Goal: Task Accomplishment & Management: Complete application form

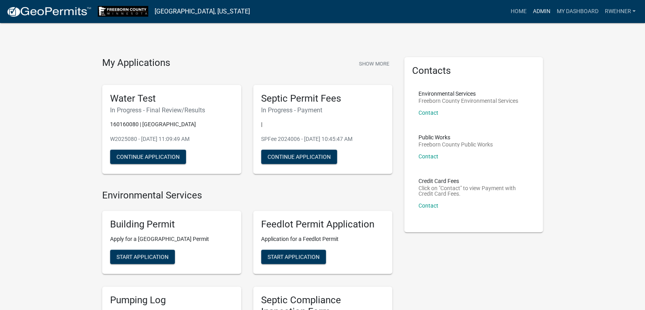
click at [536, 10] on link "Admin" at bounding box center [541, 11] width 24 height 15
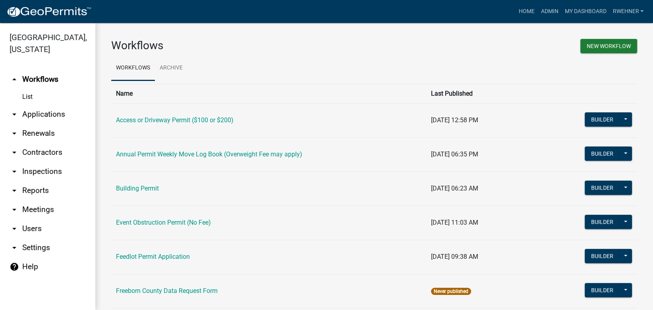
click at [33, 116] on link "arrow_drop_down Applications" at bounding box center [47, 114] width 95 height 19
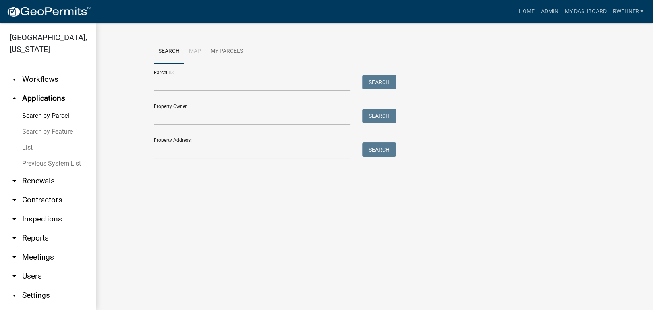
click at [32, 163] on link "Previous System List" at bounding box center [47, 164] width 95 height 16
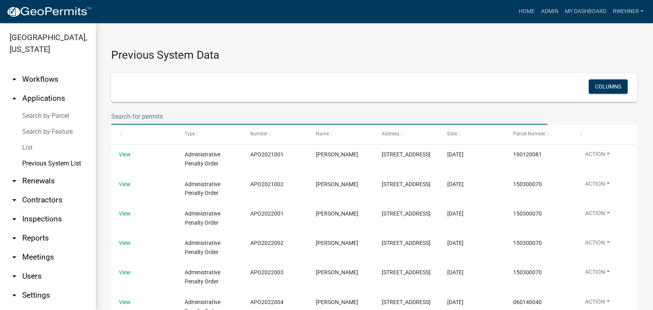
click at [169, 116] on input "text" at bounding box center [329, 116] width 436 height 16
paste input "76222"
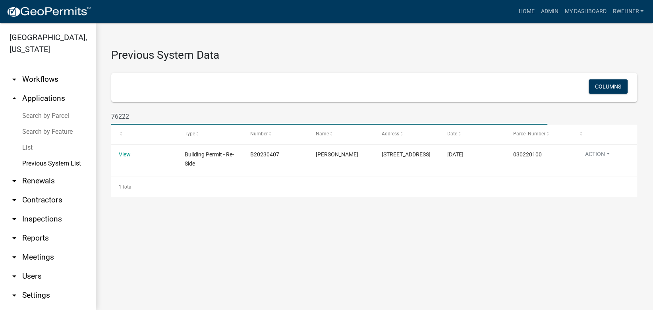
type input "76222"
click at [50, 161] on link "Previous System List" at bounding box center [47, 164] width 95 height 16
drag, startPoint x: 134, startPoint y: 121, endPoint x: 95, endPoint y: 118, distance: 38.7
click at [111, 118] on input "76222" at bounding box center [329, 116] width 436 height 16
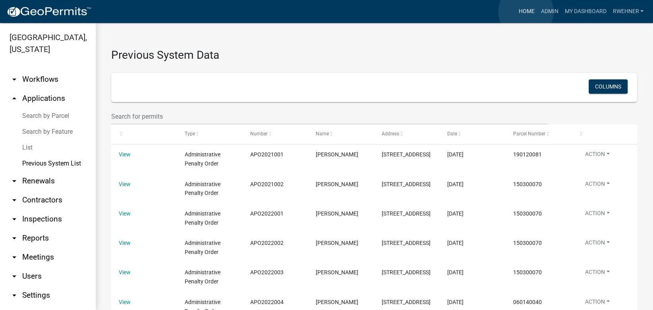
click at [526, 12] on link "Home" at bounding box center [526, 11] width 22 height 15
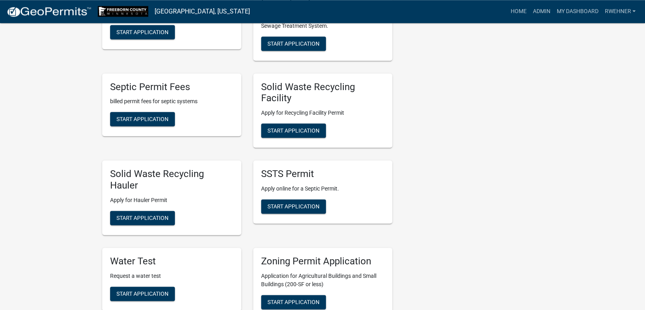
scroll to position [334, 0]
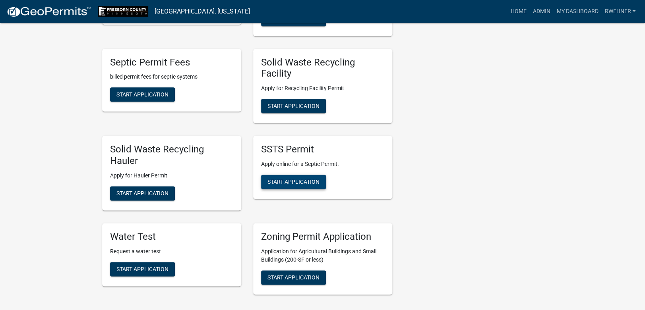
click at [296, 182] on span "Start Application" at bounding box center [293, 182] width 52 height 6
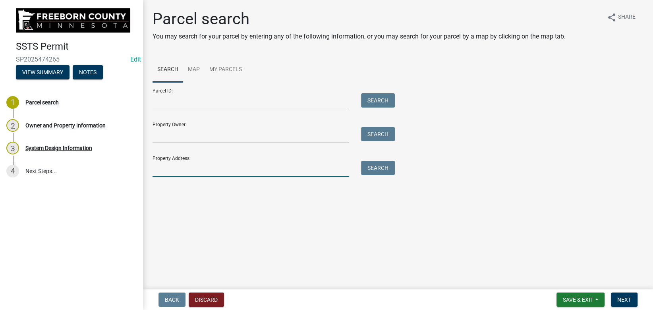
click at [197, 173] on input "Property Address:" at bounding box center [251, 169] width 197 height 16
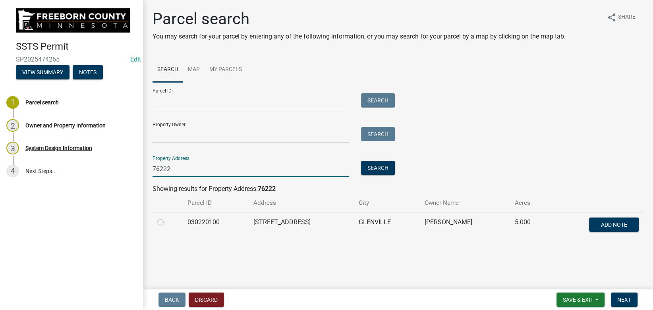
type input "76222"
click at [167, 218] on label at bounding box center [167, 218] width 0 height 0
click at [167, 223] on input "radio" at bounding box center [169, 220] width 5 height 5
radio input "true"
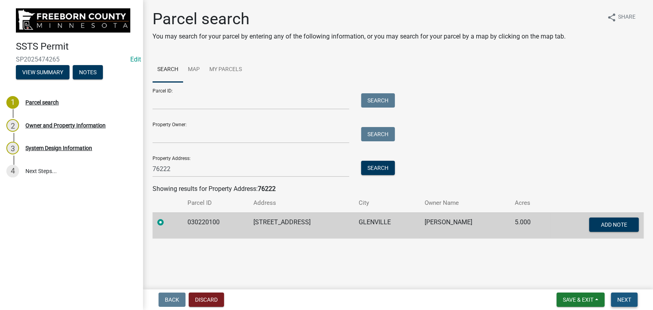
click at [624, 297] on span "Next" at bounding box center [625, 300] width 14 height 6
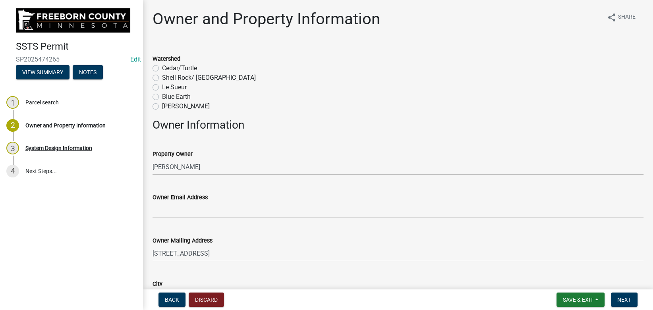
click at [162, 79] on label "Shell Rock/ [GEOGRAPHIC_DATA]" at bounding box center [209, 78] width 94 height 10
click at [162, 78] on input "Shell Rock/ [GEOGRAPHIC_DATA]" at bounding box center [164, 75] width 5 height 5
radio input "true"
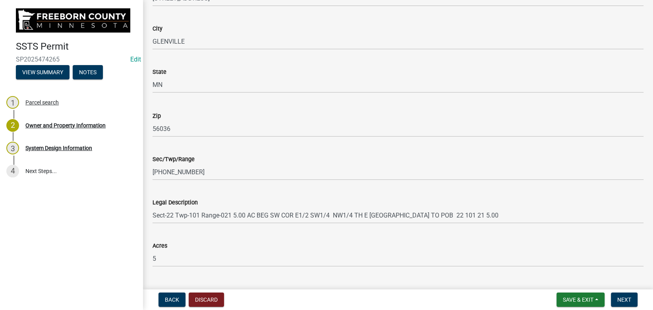
scroll to position [509, 0]
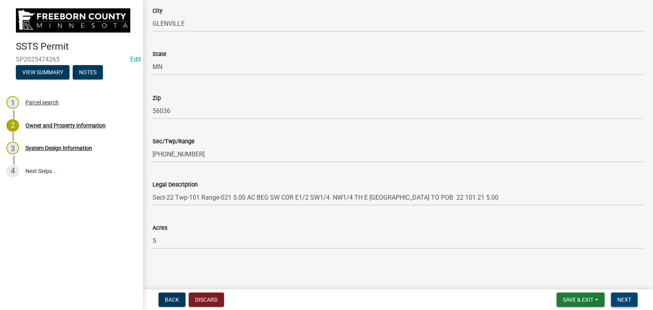
click at [633, 301] on button "Next" at bounding box center [624, 300] width 27 height 14
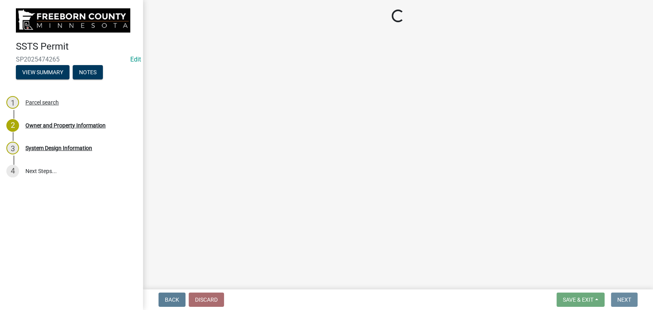
scroll to position [0, 0]
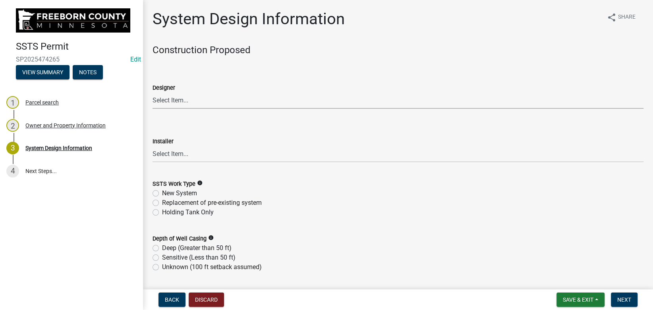
click at [153, 93] on select "Select Item... P & L Excavating Precision Septic Services [PERSON_NAME] Excavat…" at bounding box center [398, 101] width 491 height 16
click option "P & L Excavating" at bounding box center [0, 0] width 0 height 0
select select "a4b440af-86cc-4e74-8744-b4ec83ffff55"
click option "P & L Excavating" at bounding box center [0, 0] width 0 height 0
select select "a4b440af-86cc-4e74-8744-b4ec83ffff55"
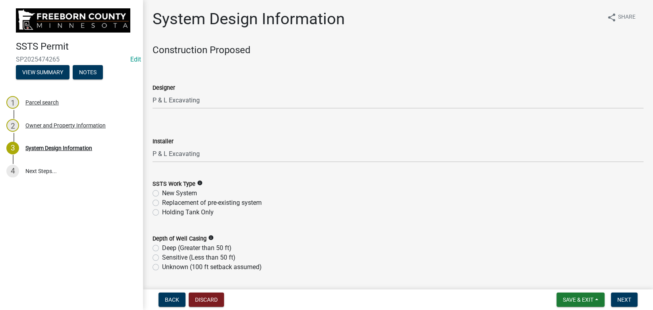
click at [175, 194] on label "New System" at bounding box center [179, 194] width 35 height 10
click at [167, 194] on input "New System" at bounding box center [164, 191] width 5 height 5
radio input "true"
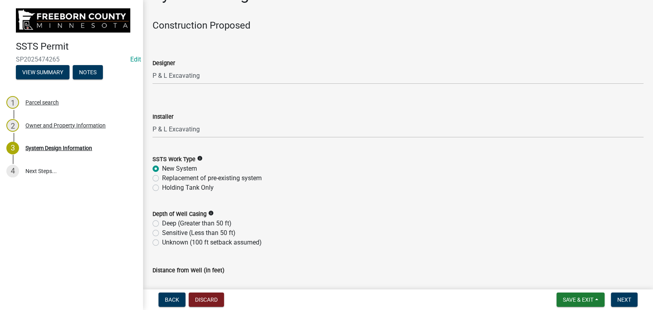
scroll to position [45, 0]
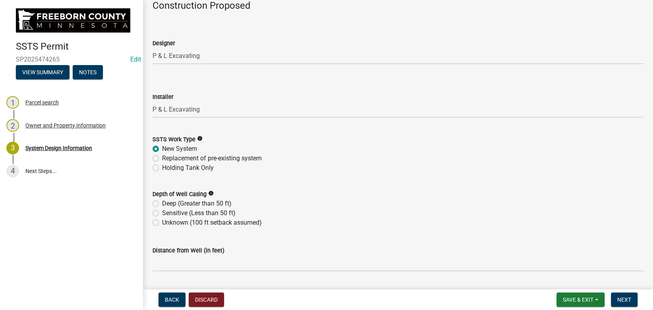
click at [174, 199] on div "Depth of Well Casing info" at bounding box center [398, 195] width 491 height 10
click at [172, 213] on label "Sensitive (Less than 50 ft)" at bounding box center [199, 214] width 74 height 10
click at [167, 213] on input "Sensitive (Less than 50 ft)" at bounding box center [164, 211] width 5 height 5
radio input "true"
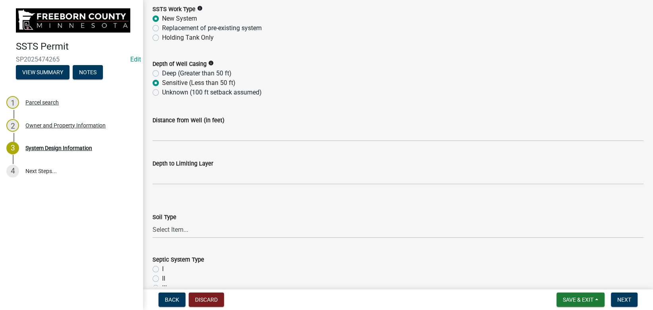
scroll to position [179, 0]
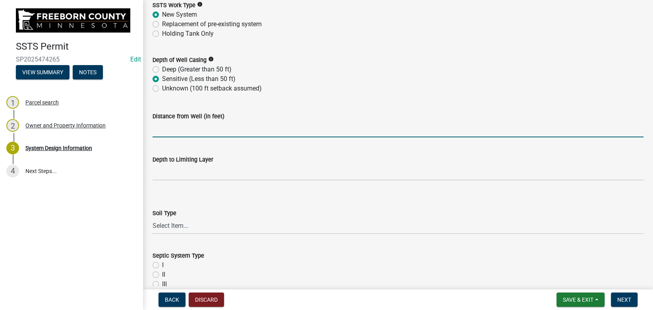
click at [192, 128] on input "Distance from Well (in feet)" at bounding box center [398, 129] width 491 height 16
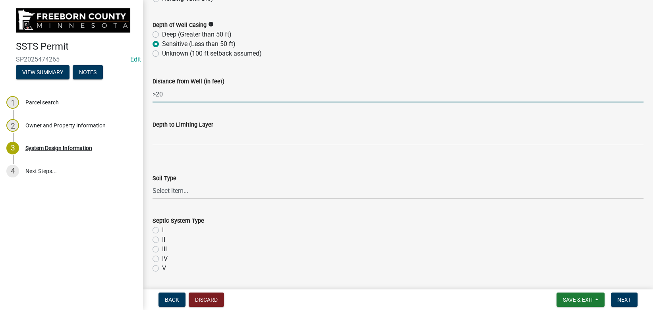
scroll to position [223, 0]
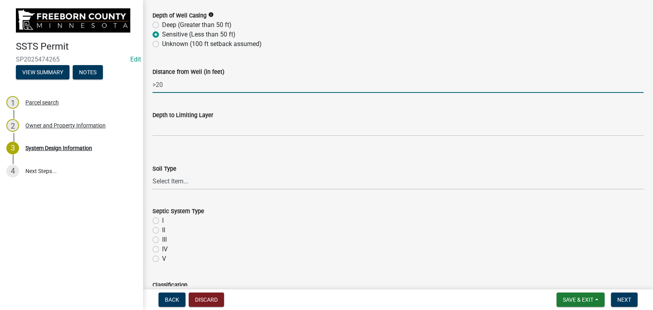
type input ">20"
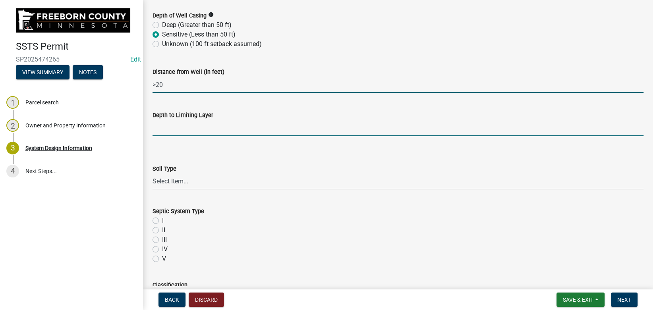
click at [191, 129] on input "text" at bounding box center [398, 128] width 491 height 16
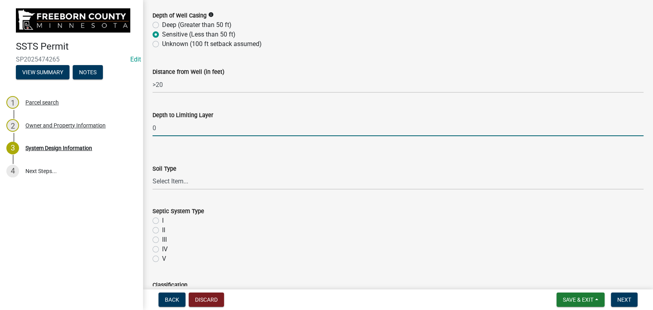
type input "0"
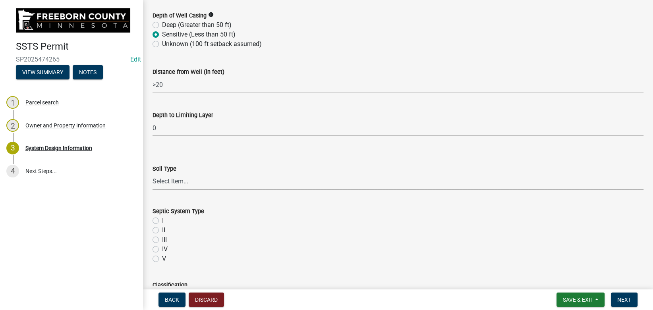
click at [153, 174] on select "Select Item... Clay Loam Loam [PERSON_NAME] Loam Loamy Sand Silt Loam Silty Cla…" at bounding box center [398, 182] width 491 height 16
click option "[PERSON_NAME]" at bounding box center [0, 0] width 0 height 0
select select "d50360b1-4187-4419-9f05-ec37a89bc29a"
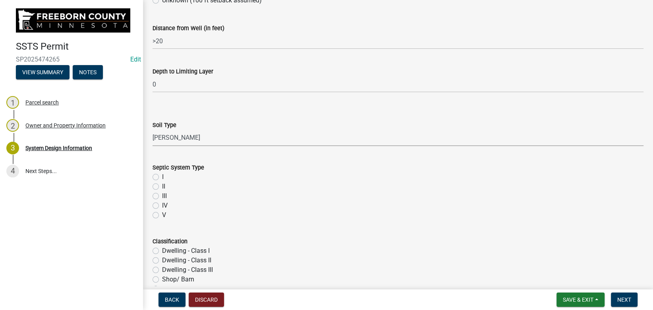
scroll to position [268, 0]
click at [162, 195] on label "III" at bounding box center [164, 195] width 5 height 10
click at [162, 195] on input "III" at bounding box center [164, 192] width 5 height 5
radio input "true"
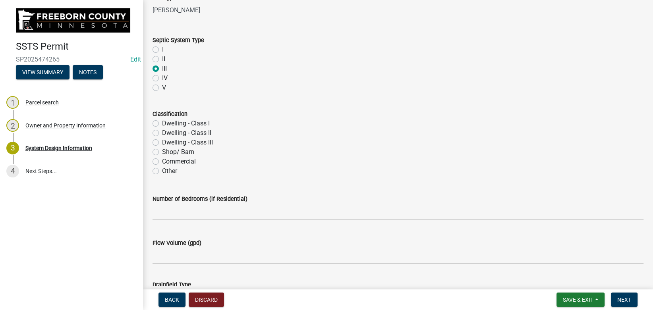
scroll to position [402, 0]
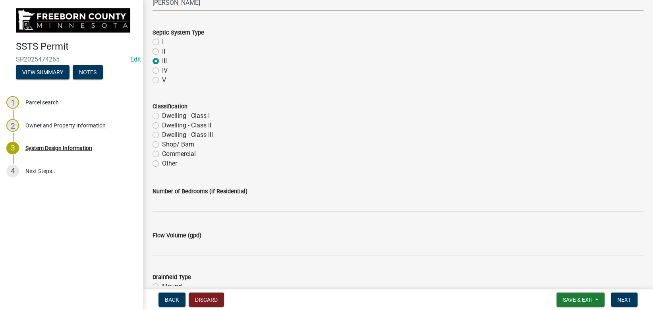
click at [162, 115] on label "Dwelling - Class I" at bounding box center [186, 116] width 48 height 10
click at [162, 115] on input "Dwelling - Class I" at bounding box center [164, 113] width 5 height 5
radio input "true"
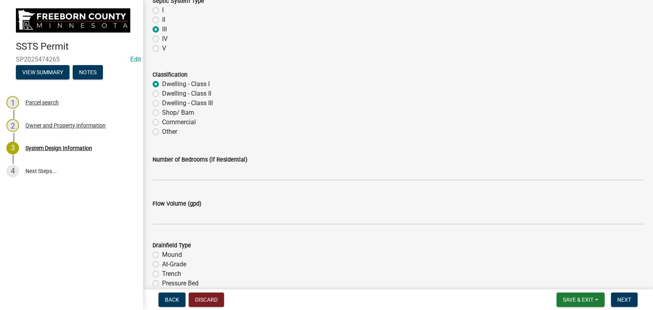
scroll to position [447, 0]
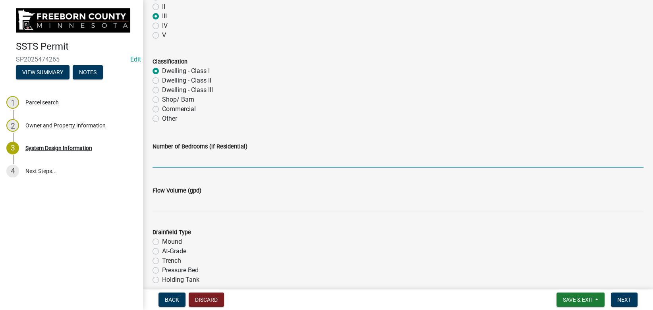
click at [184, 155] on input "text" at bounding box center [398, 159] width 491 height 16
type input "3"
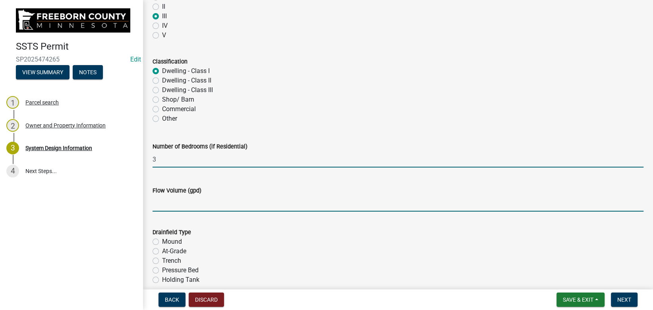
click at [171, 203] on input "Flow Volume (gpd)" at bounding box center [398, 204] width 491 height 16
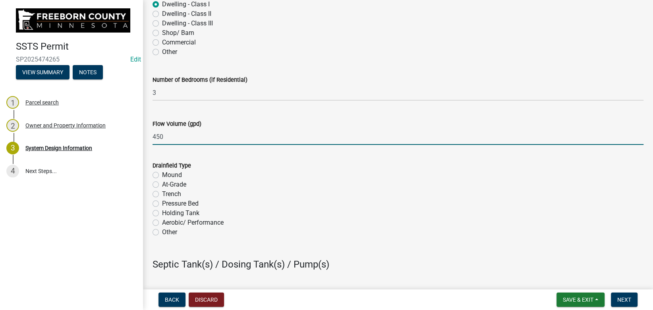
scroll to position [537, 0]
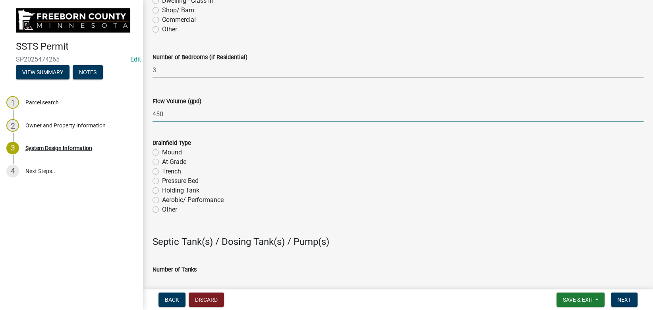
type input "450"
click at [159, 153] on div "Mound" at bounding box center [398, 153] width 491 height 10
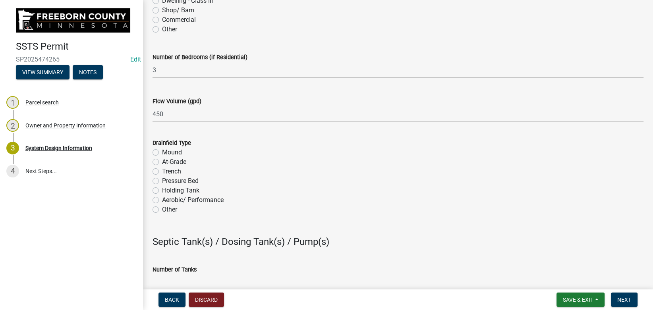
click at [162, 153] on label "Mound" at bounding box center [172, 153] width 20 height 10
click at [162, 153] on input "Mound" at bounding box center [164, 150] width 5 height 5
radio input "true"
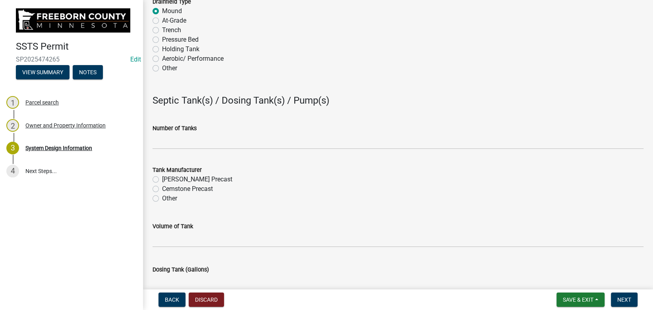
scroll to position [715, 0]
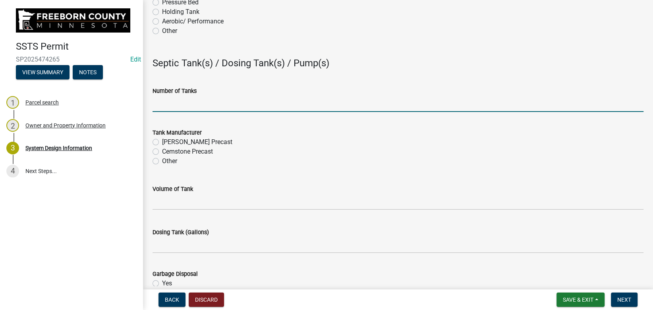
click at [183, 108] on input "Number of Tanks" at bounding box center [398, 104] width 491 height 16
type input "1"
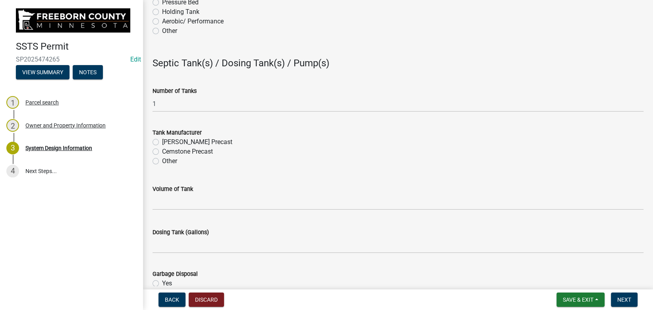
click at [165, 151] on label "Cemstone Precast" at bounding box center [187, 152] width 51 height 10
click at [165, 151] on input "Cemstone Precast" at bounding box center [164, 149] width 5 height 5
radio input "true"
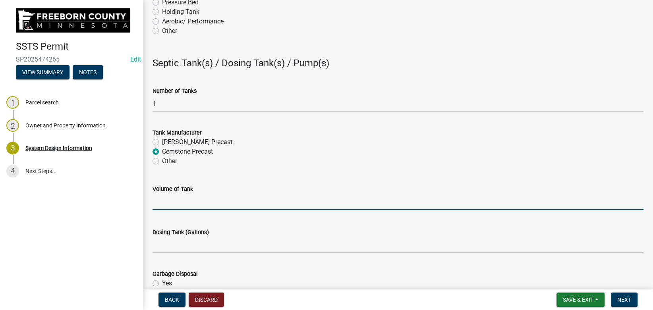
click at [165, 203] on input "Volume of Tank" at bounding box center [398, 202] width 491 height 16
type input "1000"
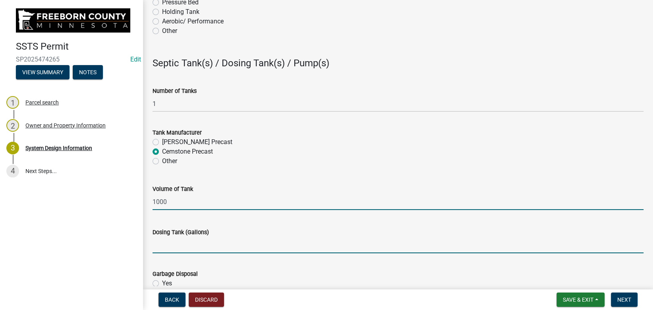
click at [179, 246] on input "Dosing Tank (Gallons)" at bounding box center [398, 245] width 491 height 16
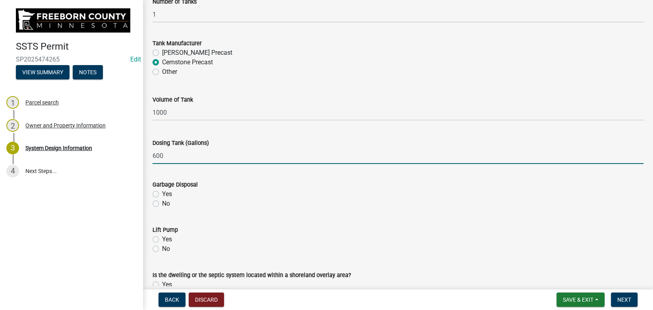
scroll to position [849, 0]
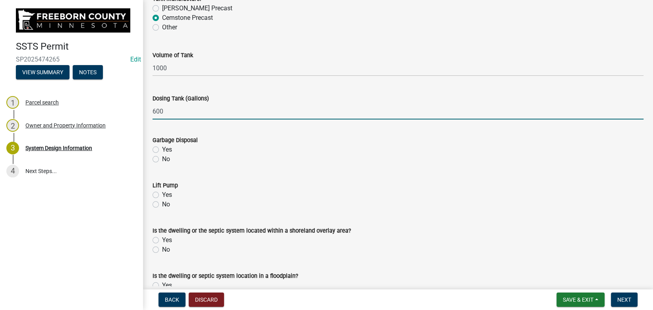
type input "600"
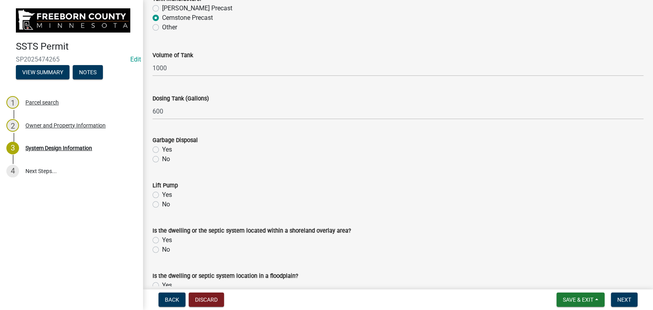
click at [162, 159] on label "No" at bounding box center [166, 160] width 8 height 10
click at [162, 159] on input "No" at bounding box center [164, 157] width 5 height 5
radio input "true"
click at [162, 206] on label "No" at bounding box center [166, 205] width 8 height 10
click at [162, 205] on input "No" at bounding box center [164, 202] width 5 height 5
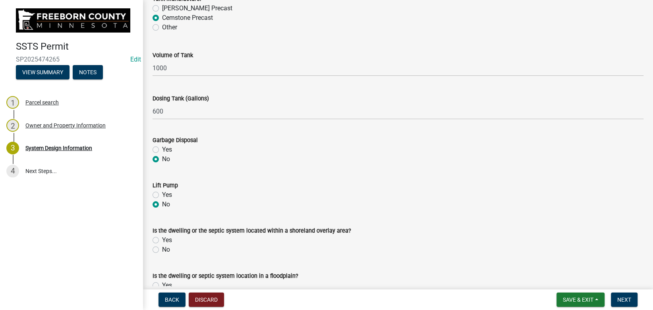
radio input "true"
click at [162, 252] on label "No" at bounding box center [166, 250] width 8 height 10
click at [162, 250] on input "No" at bounding box center [164, 247] width 5 height 5
radio input "true"
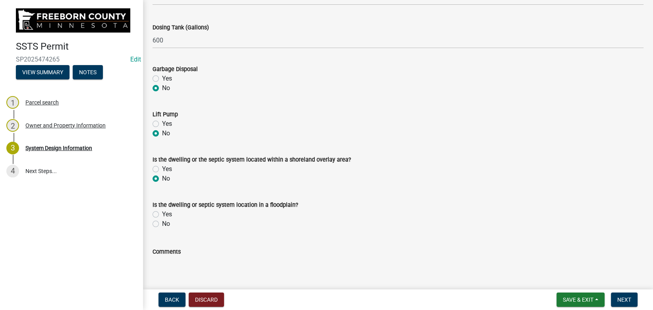
scroll to position [939, 0]
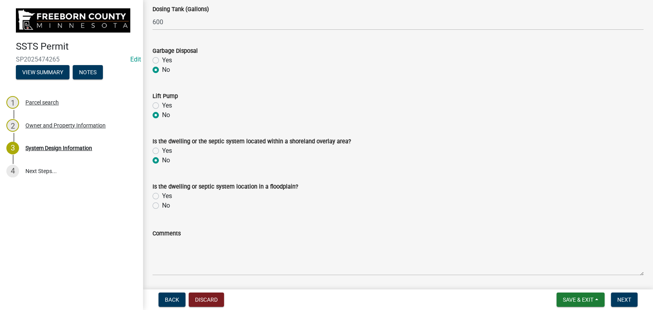
click at [162, 206] on label "No" at bounding box center [166, 206] width 8 height 10
click at [162, 206] on input "No" at bounding box center [164, 203] width 5 height 5
radio input "true"
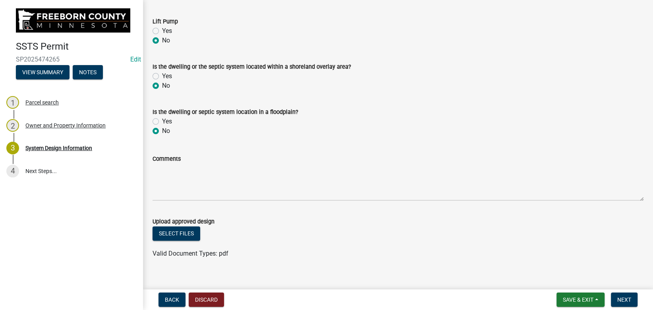
scroll to position [1024, 0]
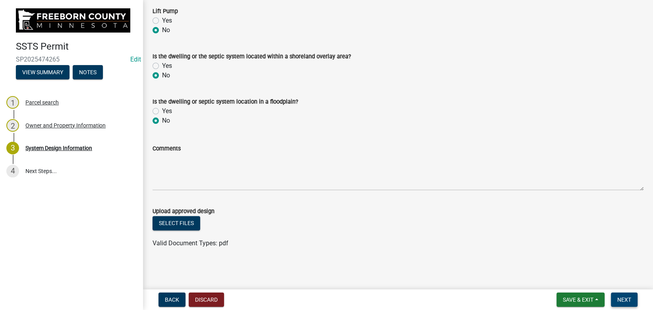
click at [622, 296] on button "Next" at bounding box center [624, 300] width 27 height 14
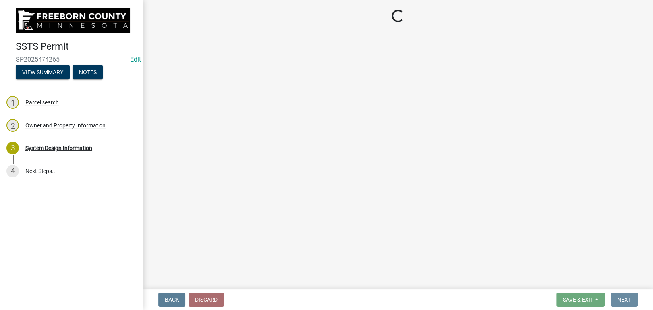
scroll to position [0, 0]
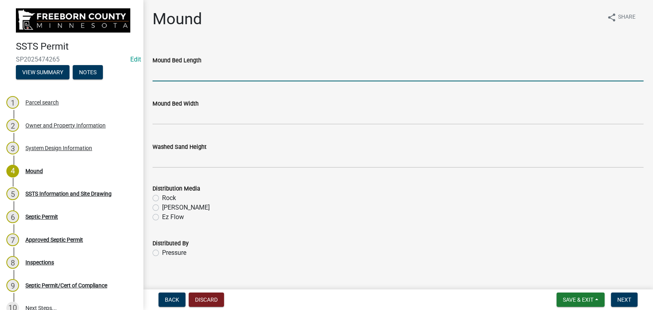
click at [195, 71] on input "Mound Bed Length" at bounding box center [398, 73] width 491 height 16
type input "38"
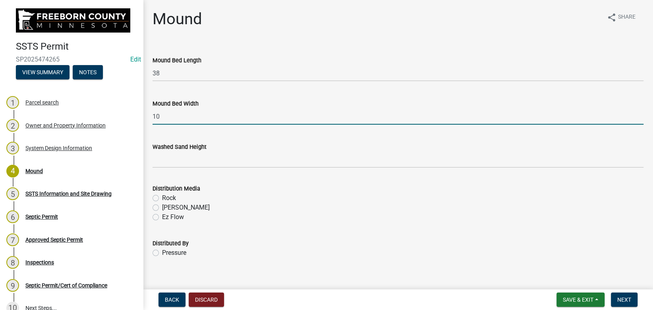
type input "10"
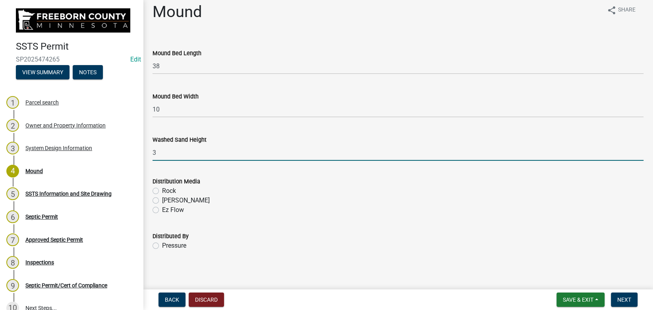
scroll to position [9, 0]
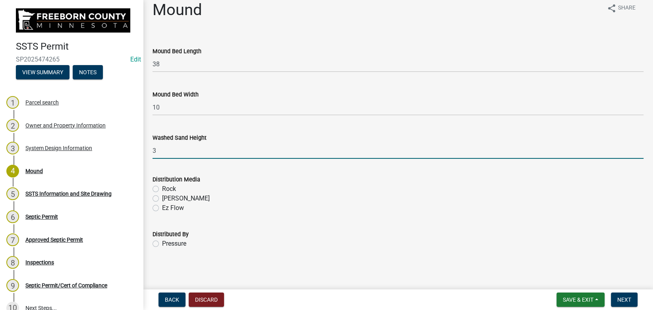
type input "3"
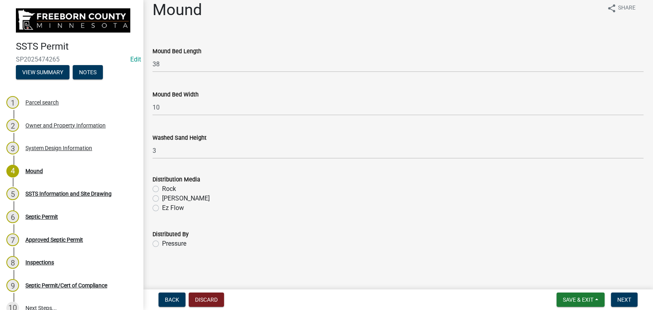
click at [162, 189] on label "Rock" at bounding box center [169, 189] width 14 height 10
click at [162, 189] on input "Rock" at bounding box center [164, 186] width 5 height 5
radio input "true"
click at [162, 242] on label "Pressure" at bounding box center [174, 244] width 24 height 10
click at [162, 242] on input "Pressure" at bounding box center [164, 241] width 5 height 5
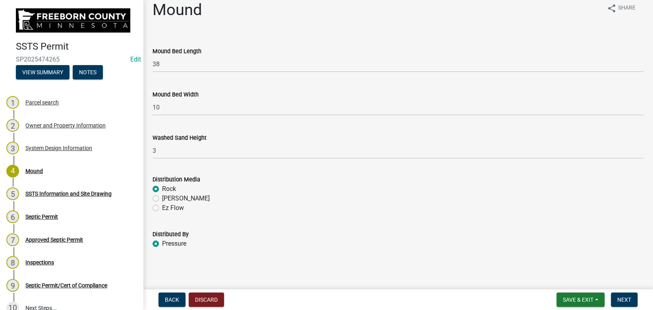
radio input "true"
click at [626, 298] on span "Next" at bounding box center [625, 300] width 14 height 6
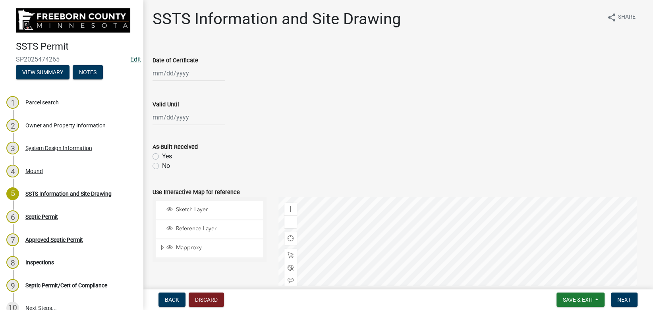
click at [130, 59] on link "Edit" at bounding box center [135, 60] width 11 height 8
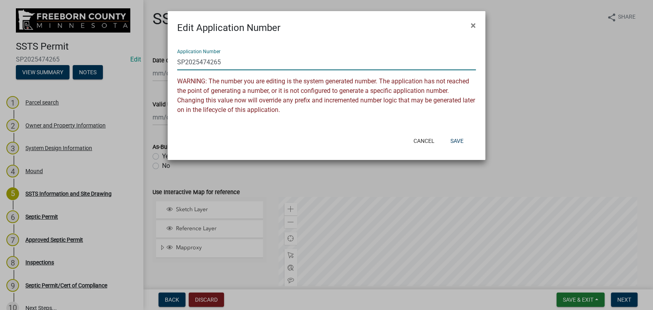
drag, startPoint x: 199, startPoint y: 62, endPoint x: 257, endPoint y: 61, distance: 58.0
click at [257, 61] on input "SP2025474265" at bounding box center [326, 62] width 299 height 16
click at [195, 63] on input "SP2025033" at bounding box center [326, 62] width 299 height 16
type input "SP2022033"
click at [453, 139] on button "Save" at bounding box center [457, 141] width 26 height 14
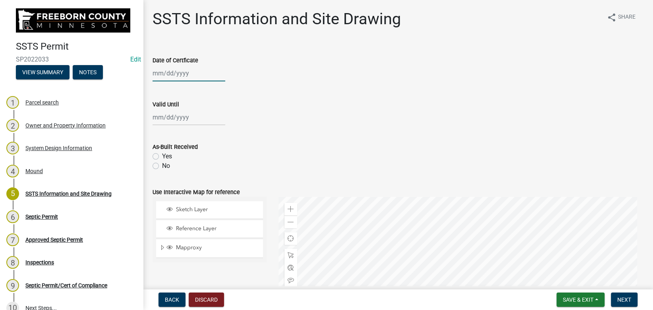
click at [173, 72] on input "Date of Certficate" at bounding box center [189, 73] width 73 height 16
select select "9"
select select "2025"
click at [173, 72] on input "Date of Certficate" at bounding box center [189, 73] width 73 height 16
type input "[DATE]"
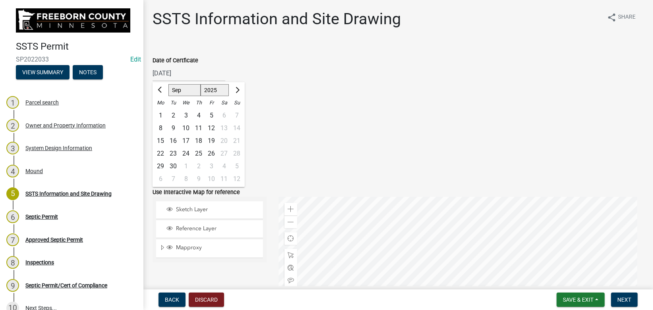
click at [234, 61] on div "Date of Certficate" at bounding box center [398, 61] width 491 height 10
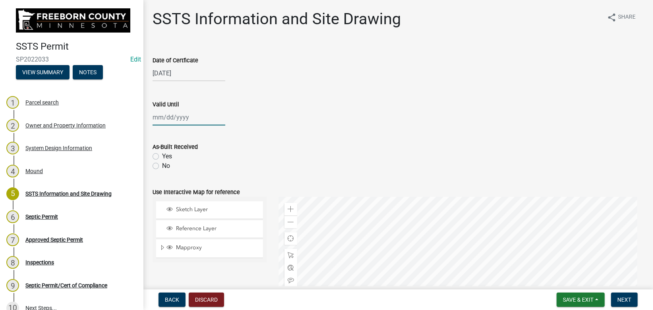
click at [174, 116] on input "Valid Until" at bounding box center [189, 117] width 73 height 16
select select "9"
select select "2025"
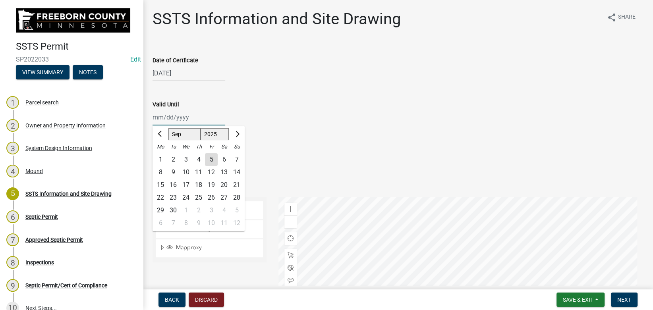
click at [174, 116] on input "Valid Until" at bounding box center [189, 117] width 73 height 16
type input "[DATE]"
click at [239, 88] on wm-data-entity-input "Date of Certficate [DATE]" at bounding box center [398, 67] width 491 height 44
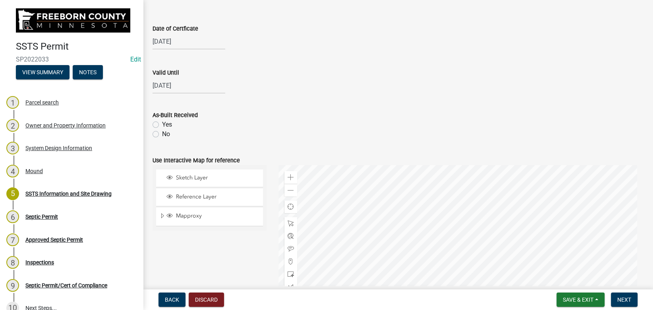
scroll to position [45, 0]
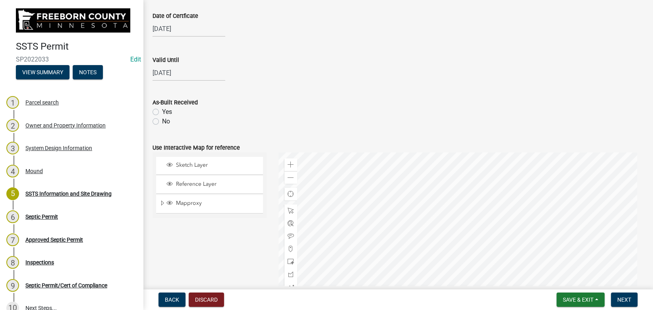
click at [162, 122] on label "No" at bounding box center [166, 122] width 8 height 10
click at [162, 122] on input "No" at bounding box center [164, 119] width 5 height 5
radio input "true"
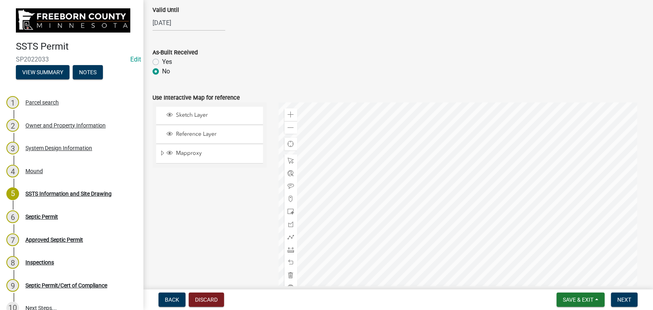
scroll to position [147, 0]
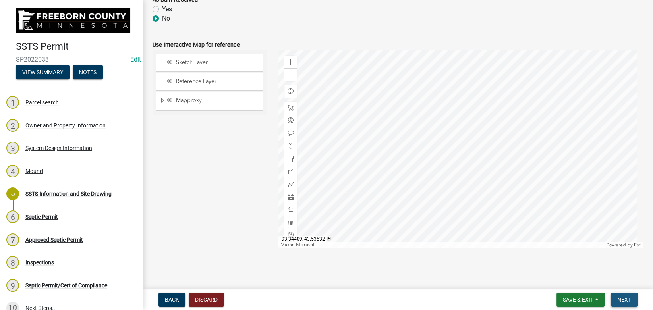
click at [632, 300] on button "Next" at bounding box center [624, 300] width 27 height 14
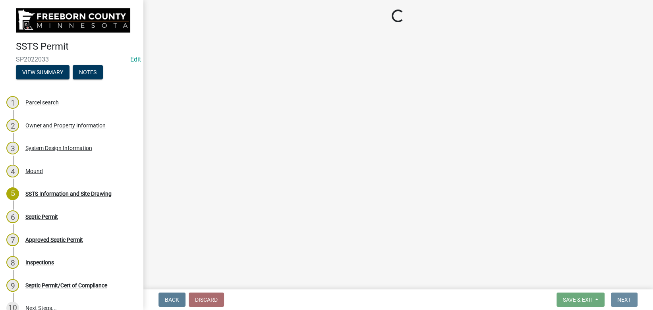
scroll to position [0, 0]
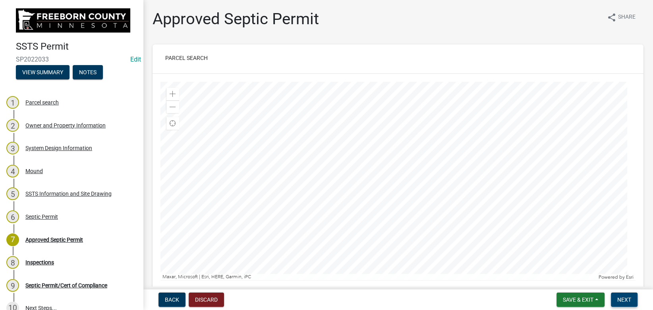
click at [626, 298] on span "Next" at bounding box center [625, 300] width 14 height 6
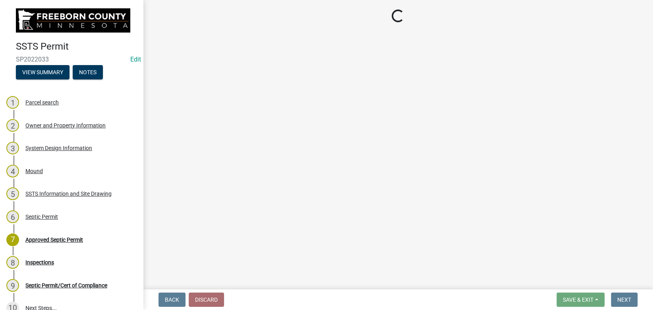
select select "53e6a5a5-4995-4462-9eb4-ac7a80fa0e93"
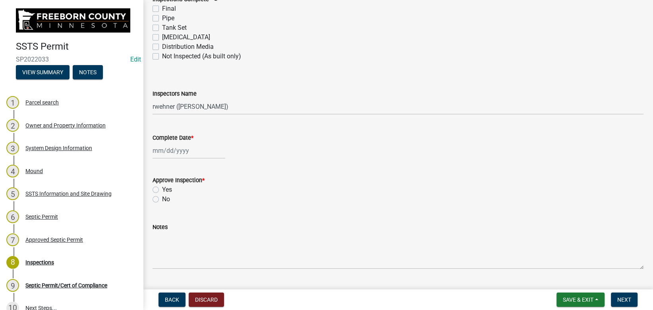
scroll to position [80, 0]
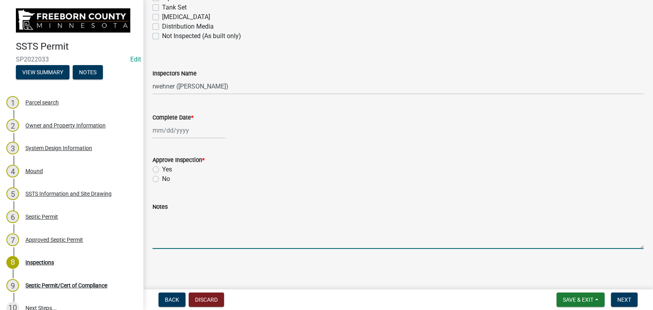
click at [203, 226] on textarea "Notes" at bounding box center [398, 230] width 491 height 37
type textarea "Cert of compliance done in [DATE] due to geo permits switch."
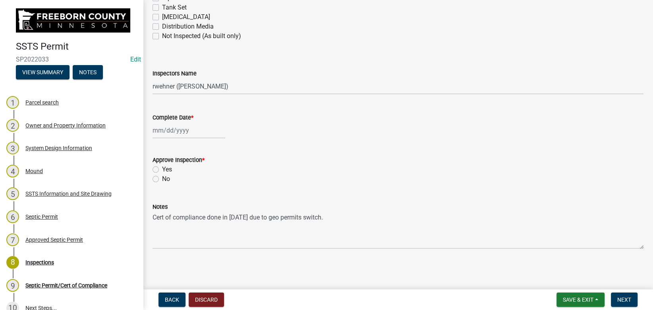
click at [162, 170] on label "Yes" at bounding box center [167, 170] width 10 height 10
click at [162, 170] on input "Yes" at bounding box center [164, 167] width 5 height 5
radio input "true"
click at [186, 134] on input "Complete Date *" at bounding box center [189, 130] width 73 height 16
select select "9"
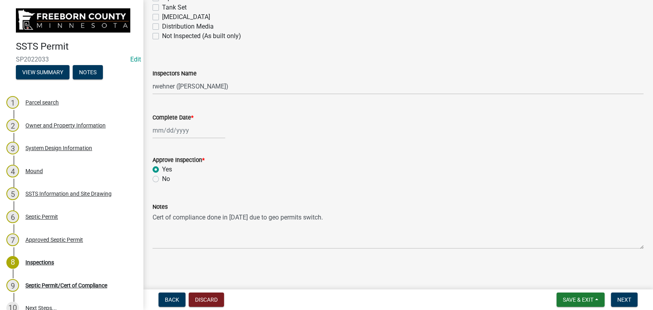
select select "2025"
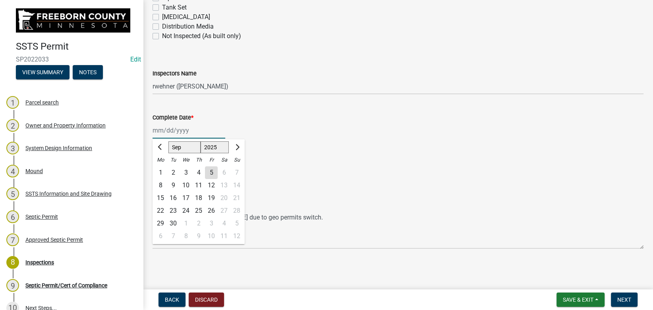
click at [182, 133] on input "Complete Date *" at bounding box center [189, 130] width 73 height 16
type input "[DATE]"
click at [276, 108] on div "Complete Date * [DATE] Jan Feb Mar Apr May Jun [DATE] Aug Sep Oct Nov [DATE] 15…" at bounding box center [398, 120] width 491 height 37
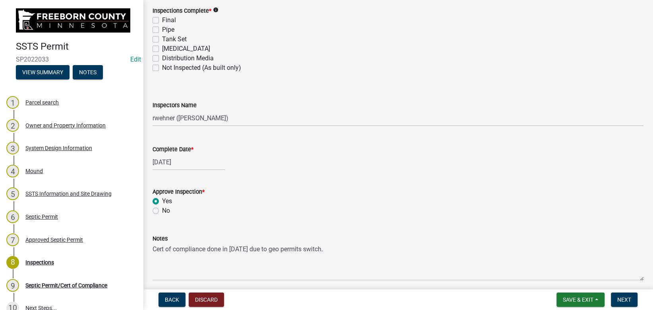
scroll to position [35, 0]
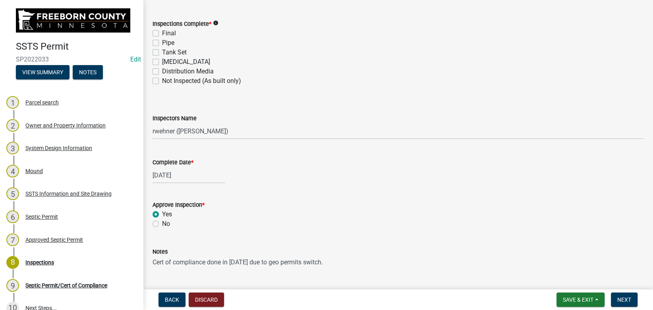
click at [162, 81] on label "Not Inspected (As built only)" at bounding box center [201, 81] width 79 height 10
click at [162, 81] on input "Not Inspected (As built only)" at bounding box center [164, 78] width 5 height 5
checkbox input "true"
checkbox input "false"
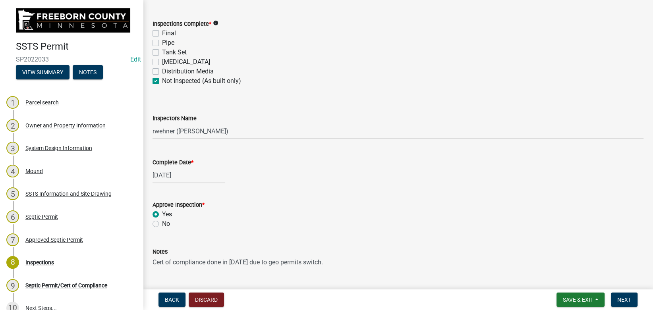
checkbox input "false"
checkbox input "true"
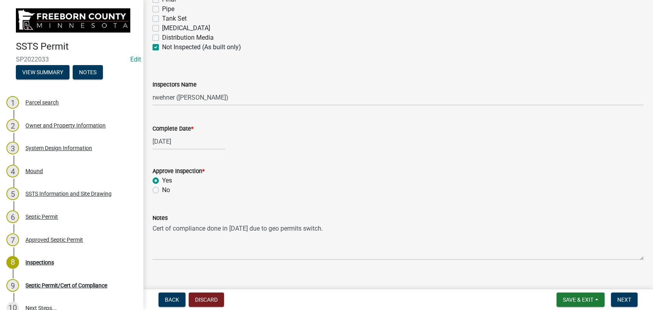
scroll to position [80, 0]
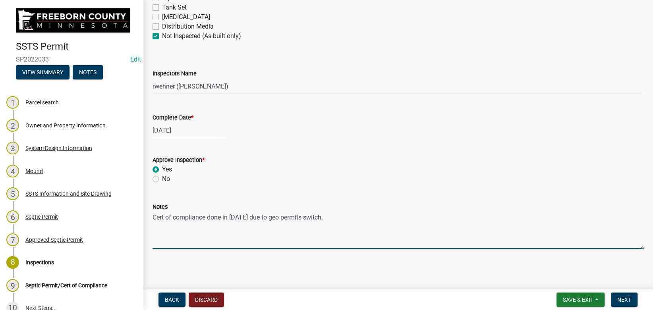
click at [340, 220] on textarea "Cert of compliance done in [DATE] due to geo permits switch." at bounding box center [398, 230] width 491 height 37
type textarea "Cert of compliance done in [DATE] due to geo permits switch. system was inspect…"
click at [626, 300] on span "Next" at bounding box center [625, 300] width 14 height 6
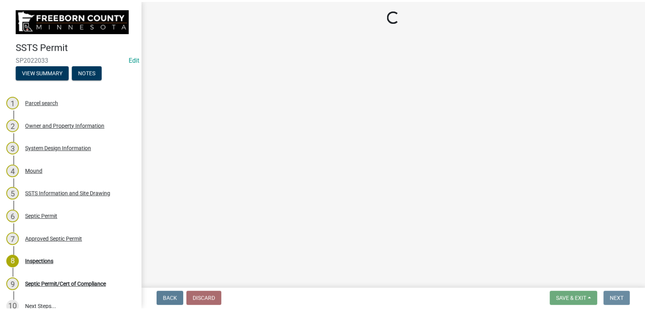
scroll to position [0, 0]
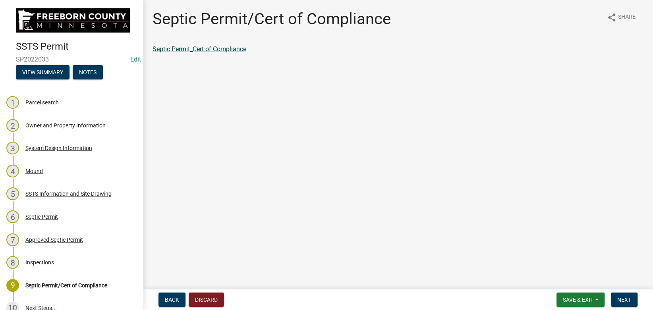
click at [189, 51] on link "Septic Permit_Cert of Compliance" at bounding box center [200, 49] width 94 height 8
click at [628, 298] on span "Next" at bounding box center [625, 300] width 14 height 6
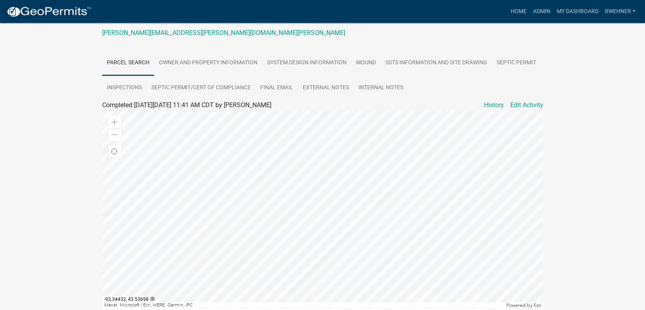
scroll to position [167, 0]
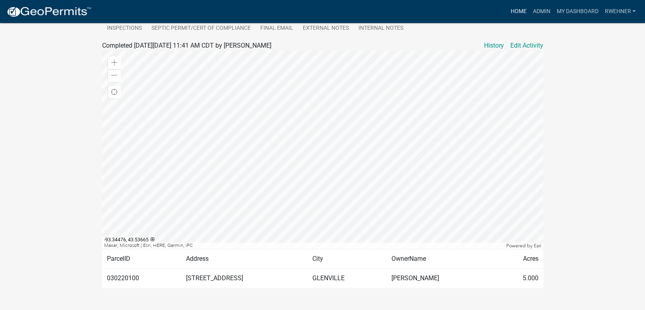
click at [514, 8] on link "Home" at bounding box center [518, 11] width 22 height 15
